Goal: Information Seeking & Learning: Learn about a topic

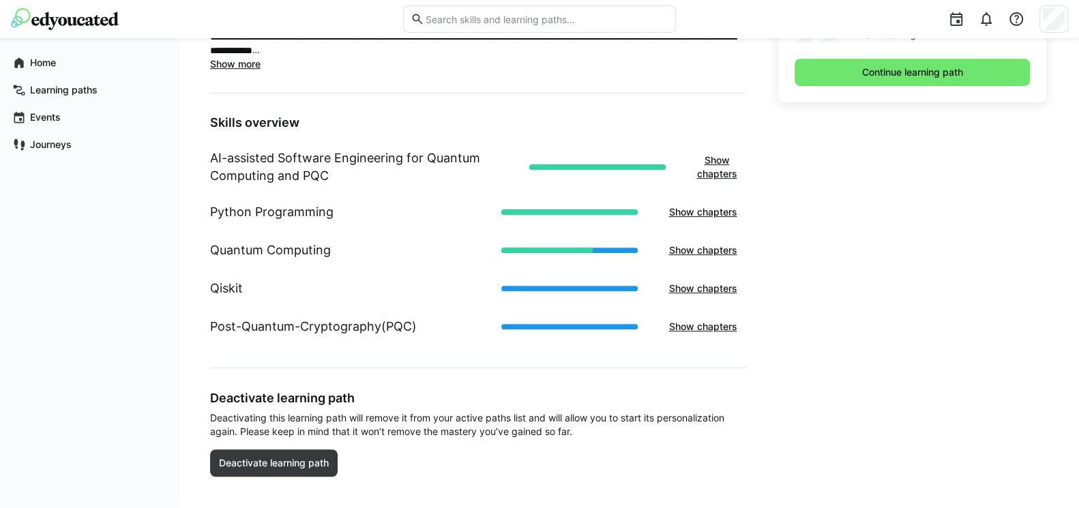
scroll to position [487, 0]
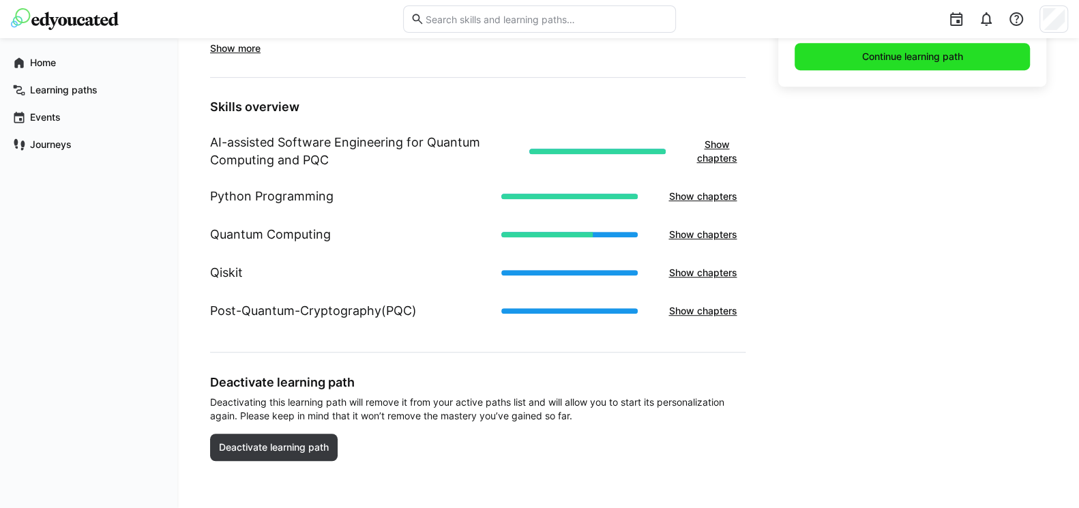
click at [958, 55] on span "Continue learning path" at bounding box center [912, 57] width 105 height 14
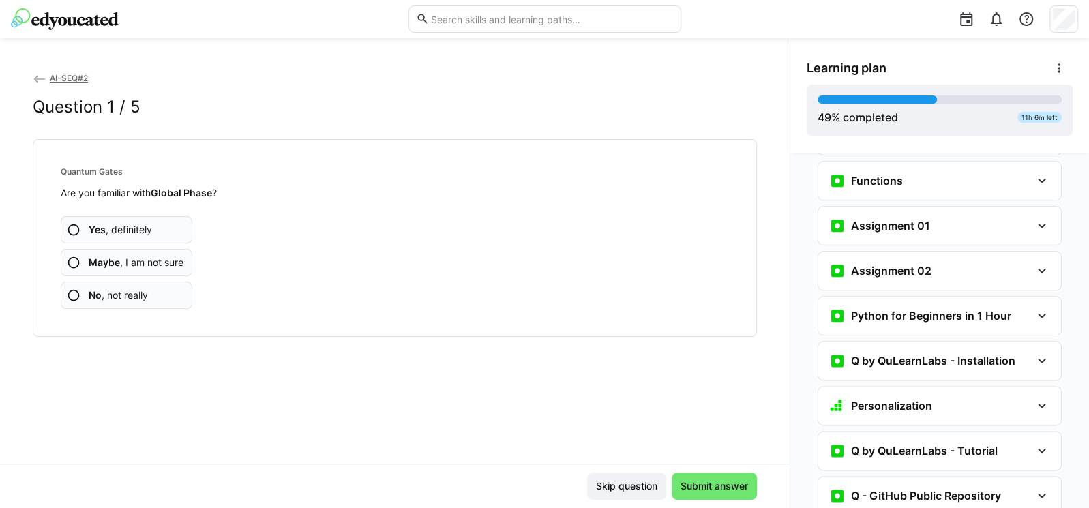
scroll to position [1042, 0]
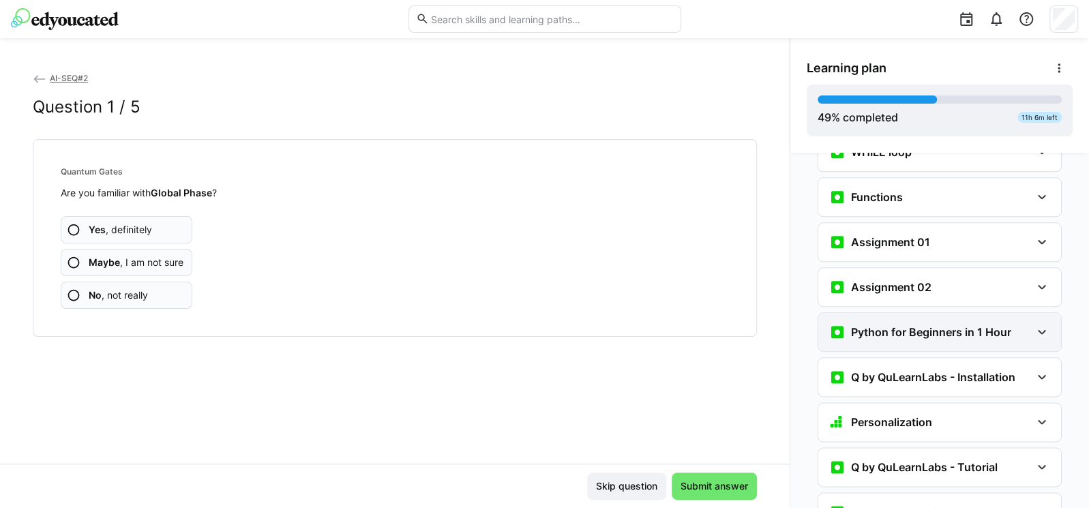
click at [905, 315] on div "Python for Beginners in 1 Hour" at bounding box center [939, 332] width 243 height 38
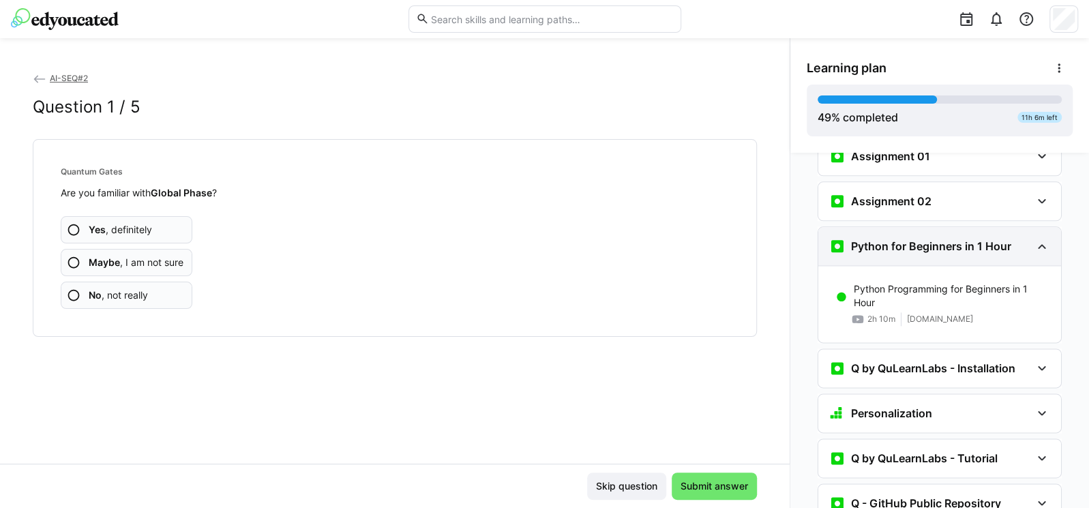
scroll to position [1206, 0]
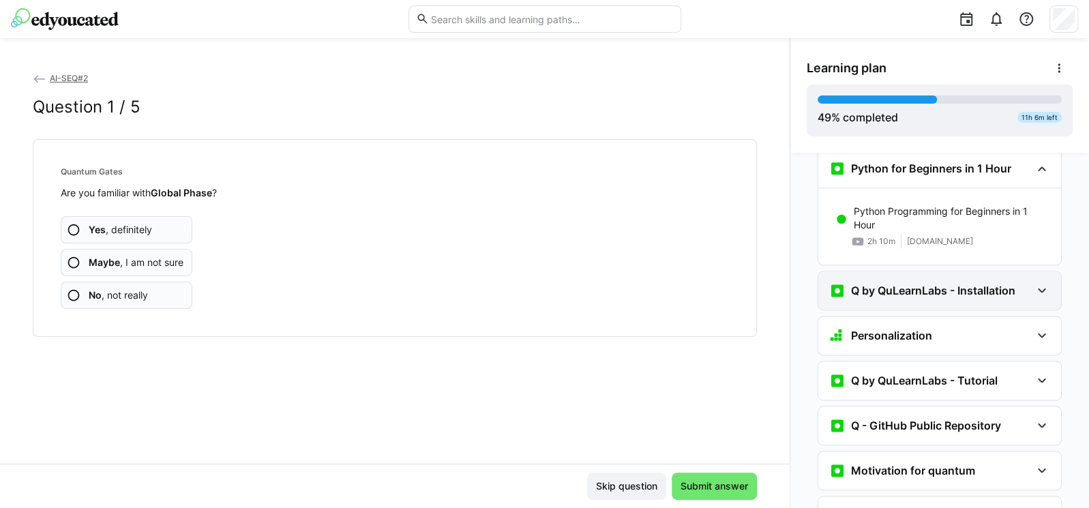
click at [909, 271] on div "Q by QuLearnLabs - Installation" at bounding box center [939, 290] width 243 height 38
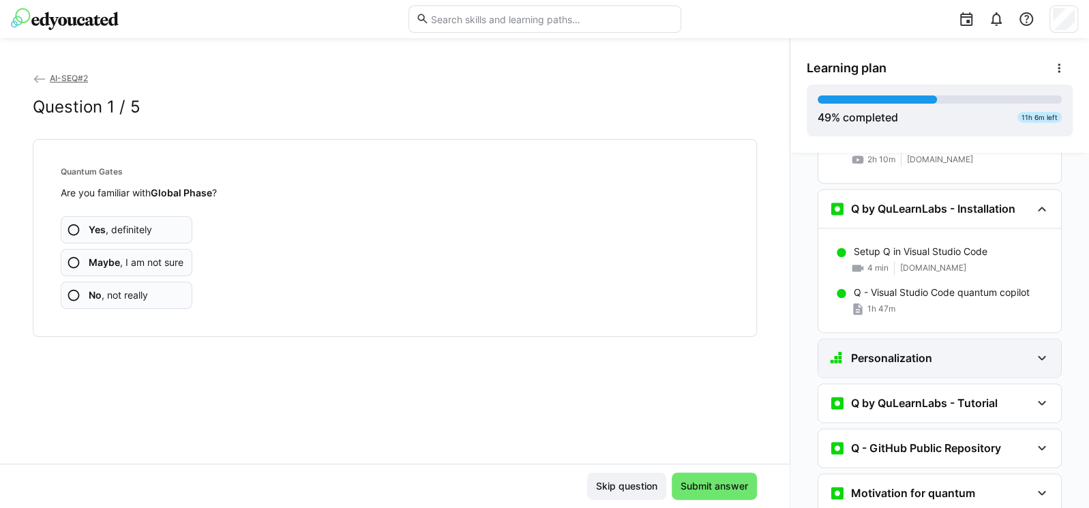
click at [887, 339] on div "Personalization" at bounding box center [939, 358] width 243 height 38
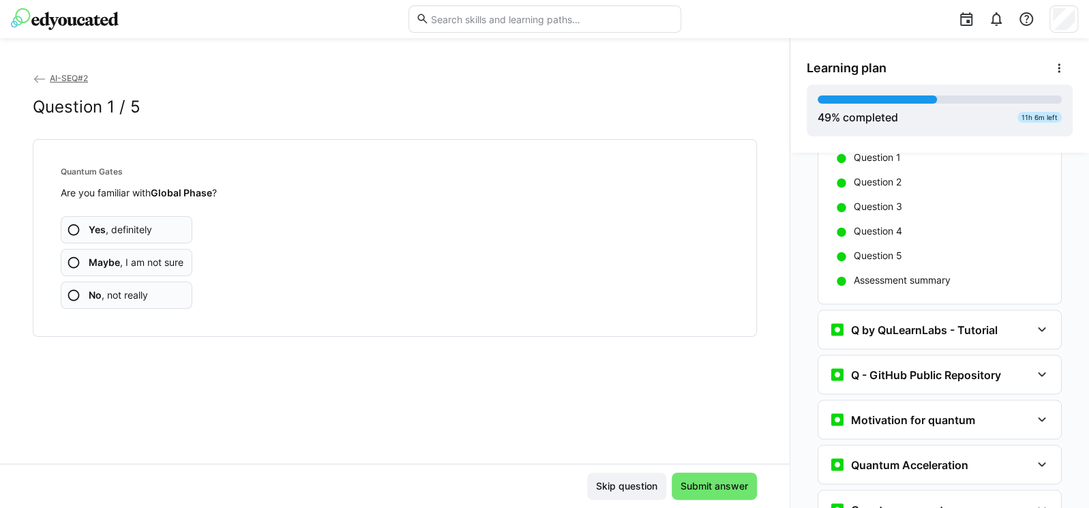
scroll to position [1533, 0]
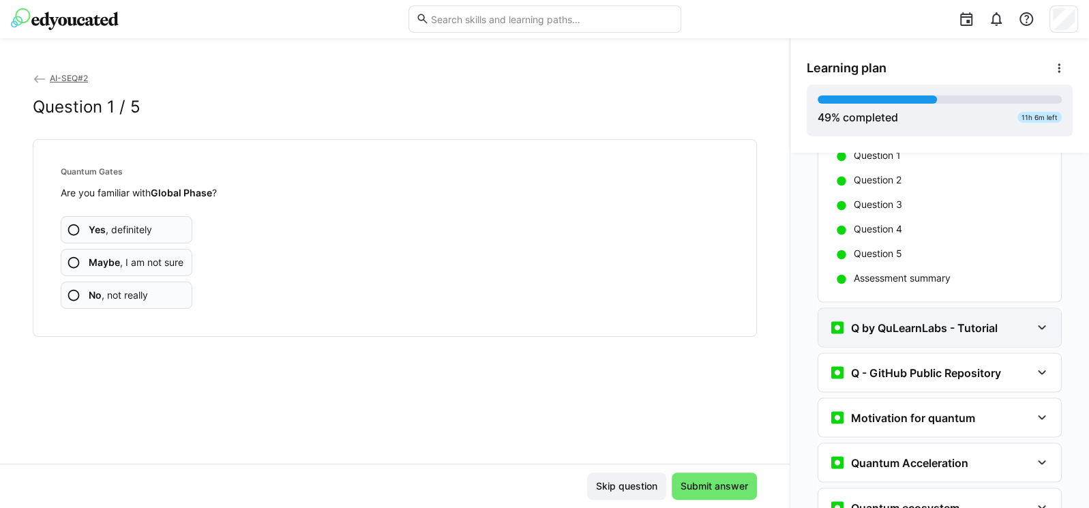
click at [885, 308] on div "Q by QuLearnLabs - Tutorial" at bounding box center [939, 327] width 243 height 38
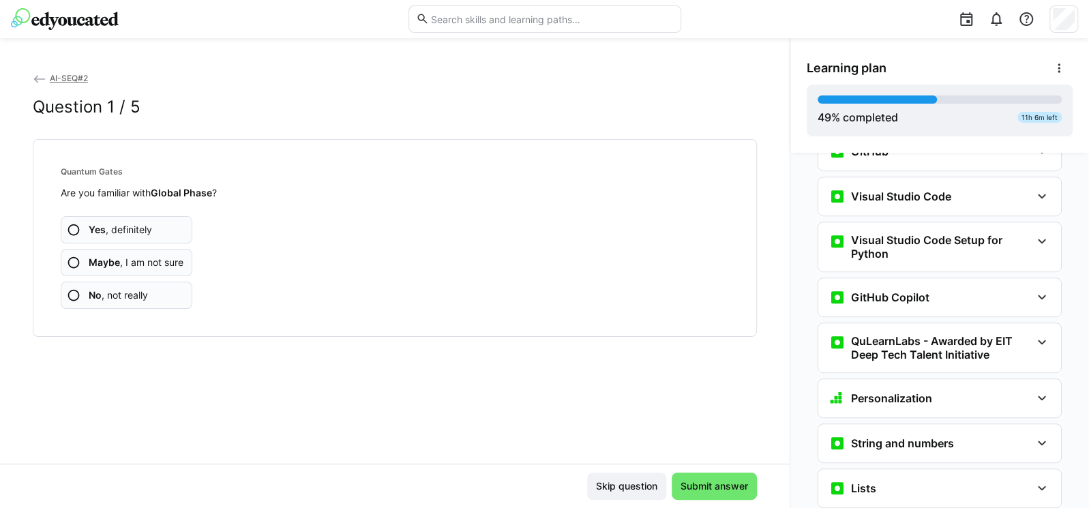
scroll to position [469, 0]
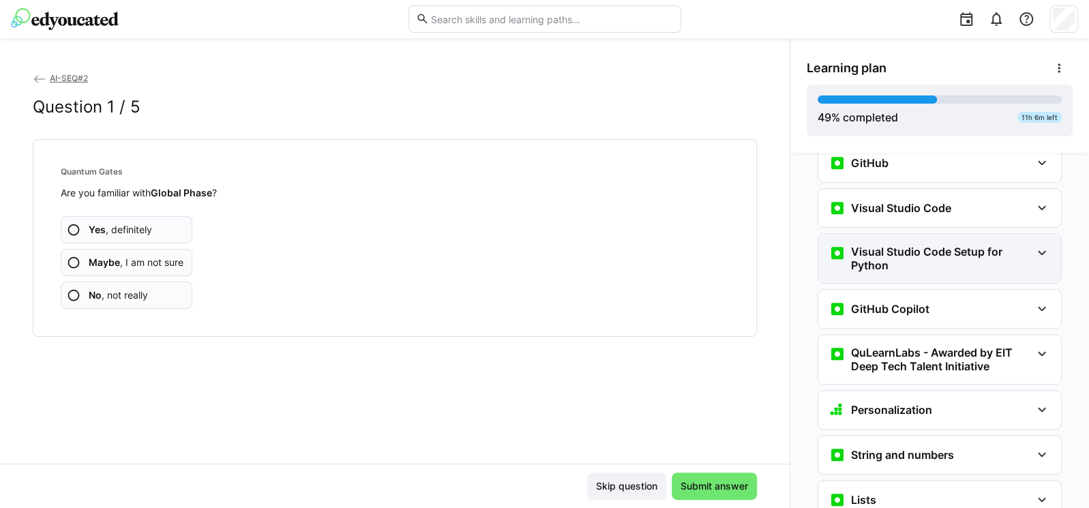
click at [889, 245] on h3 "Visual Studio Code Setup for Python" at bounding box center [941, 258] width 180 height 27
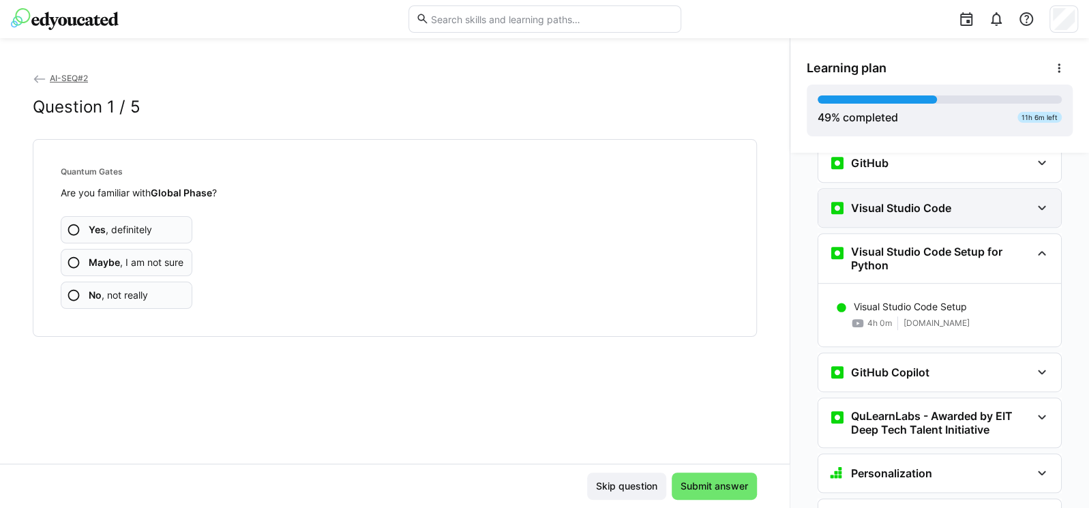
click at [900, 189] on div "Visual Studio Code" at bounding box center [939, 208] width 243 height 38
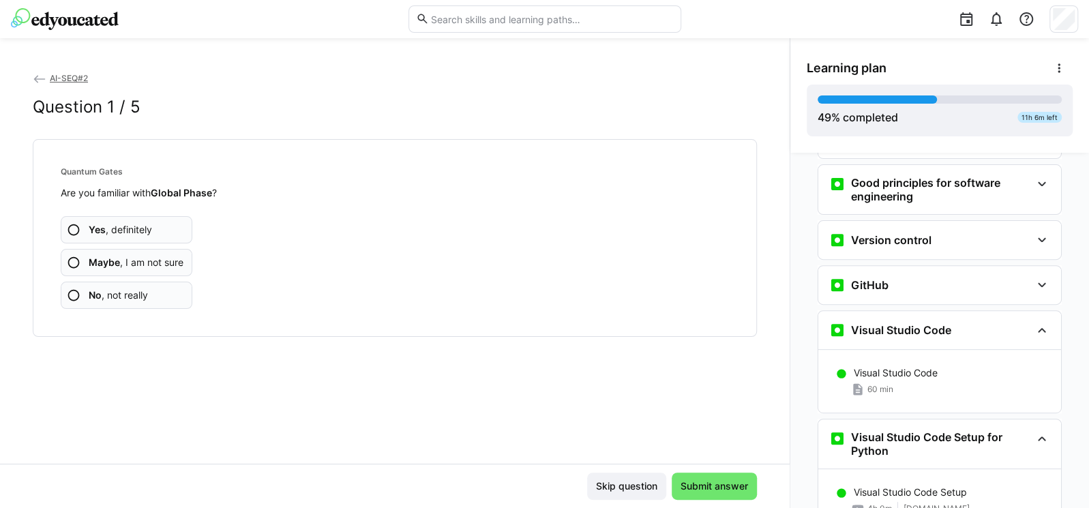
scroll to position [306, 0]
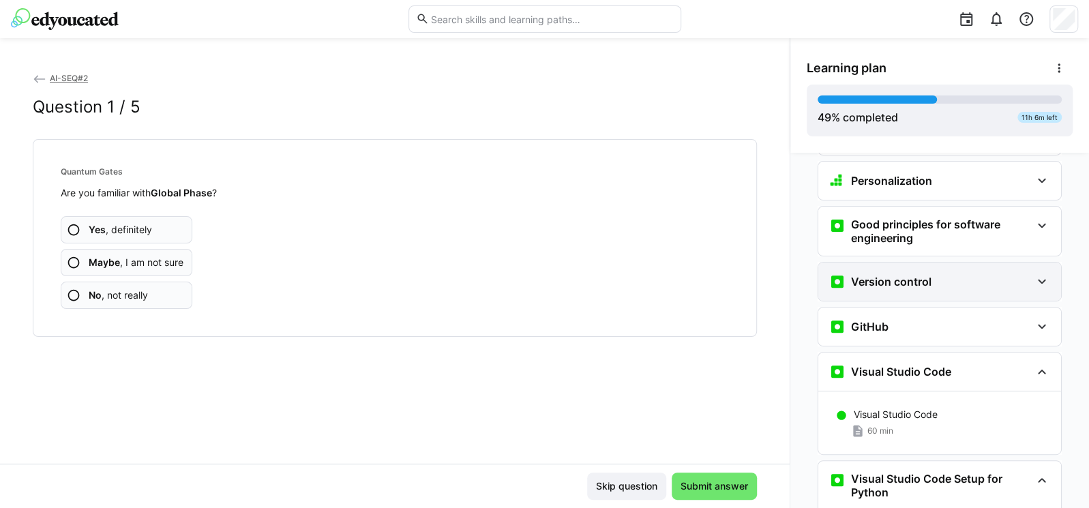
click at [912, 275] on h3 "Version control" at bounding box center [891, 282] width 80 height 14
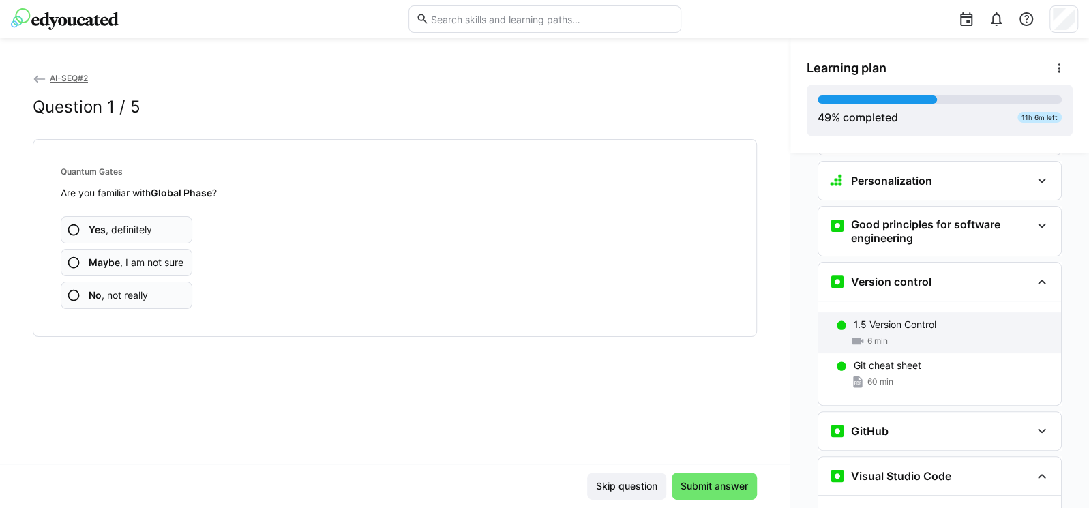
click at [908, 318] on p "1.5 Version Control" at bounding box center [895, 325] width 83 height 14
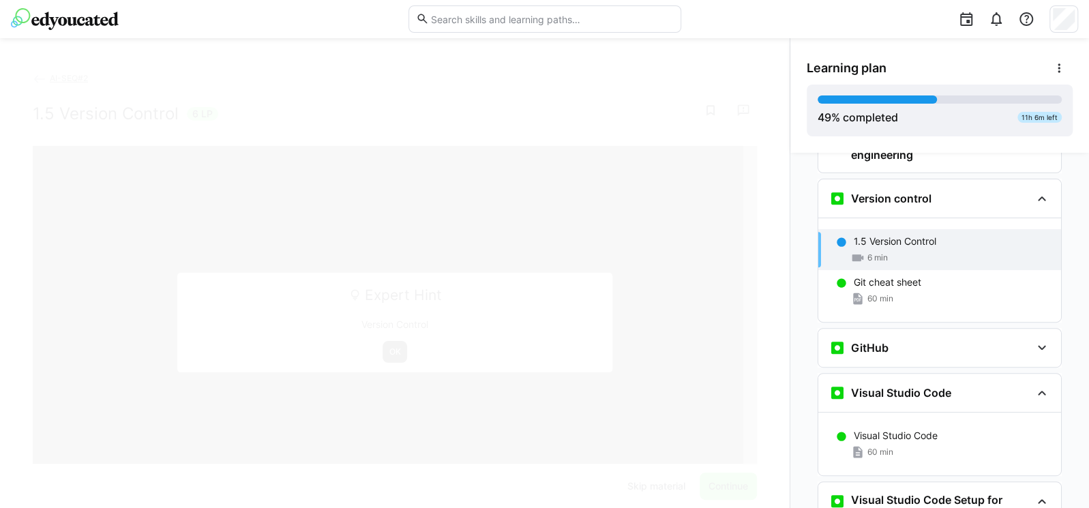
scroll to position [391, 0]
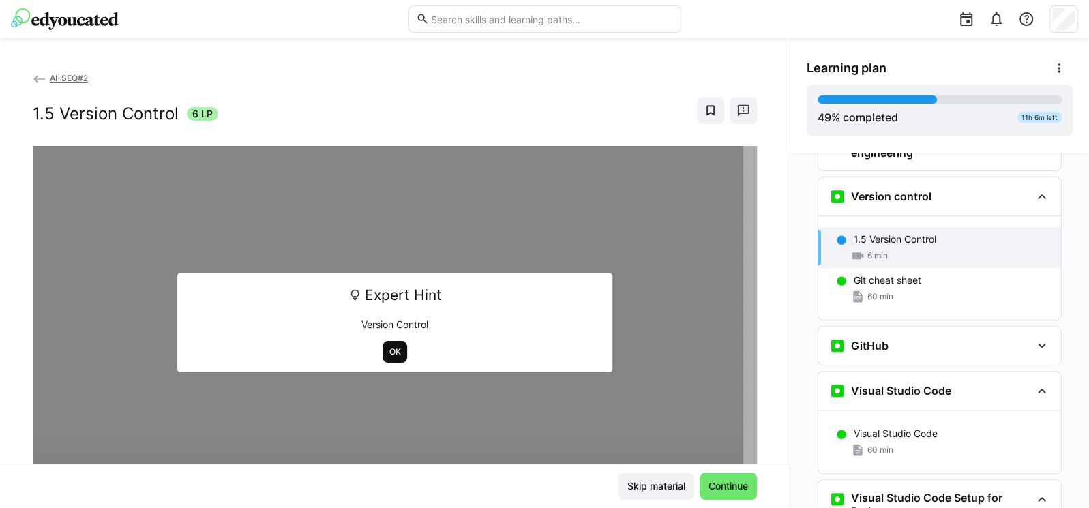
click at [396, 352] on span "OK" at bounding box center [395, 352] width 25 height 22
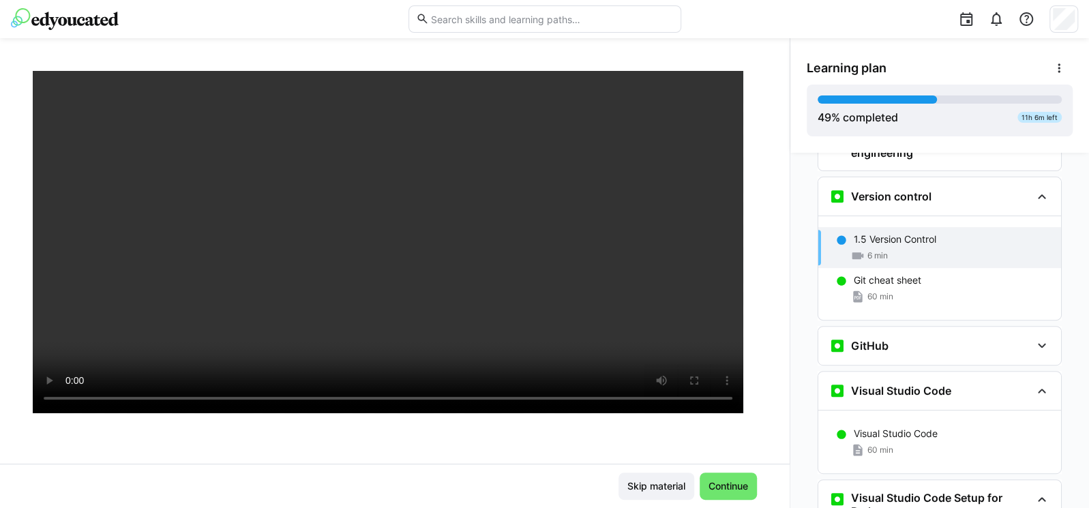
scroll to position [81, 0]
